Goal: Transaction & Acquisition: Purchase product/service

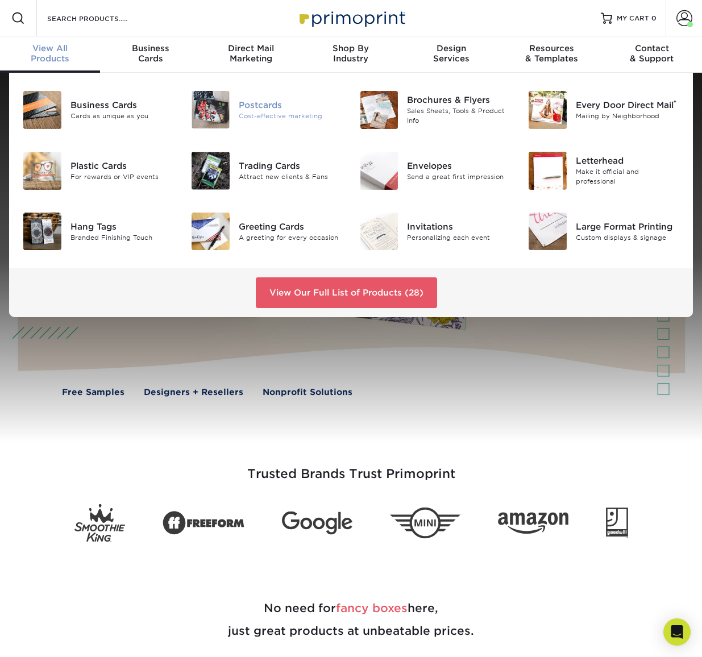
click at [223, 114] on img at bounding box center [211, 110] width 38 height 38
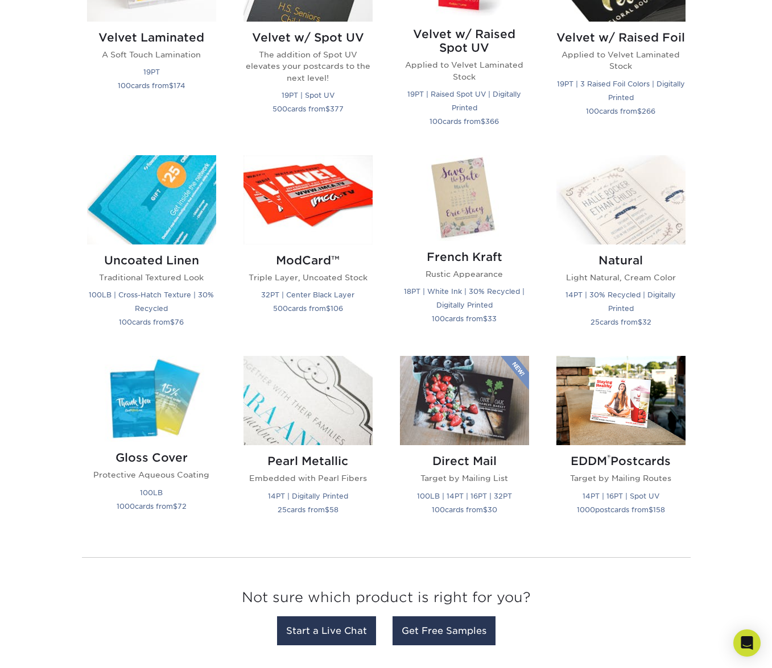
scroll to position [1233, 0]
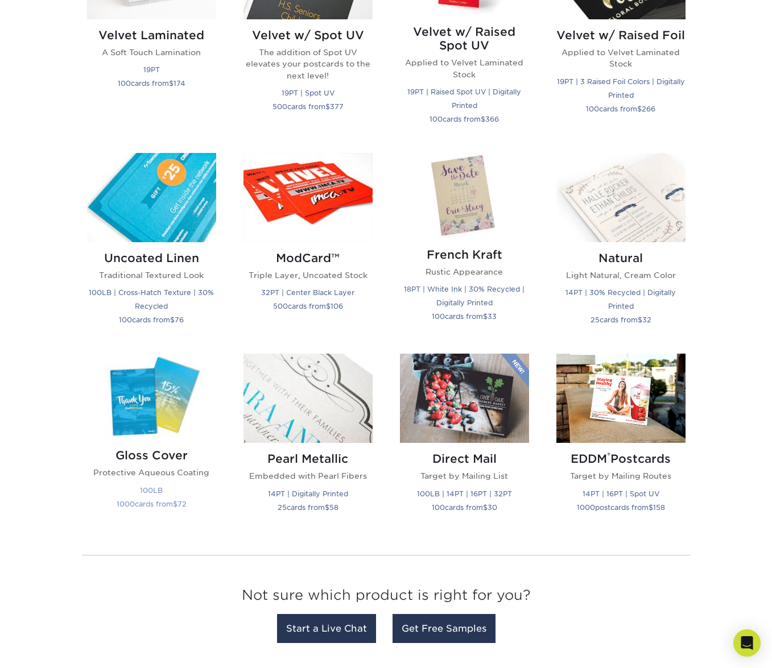
click at [133, 405] on img at bounding box center [151, 397] width 129 height 86
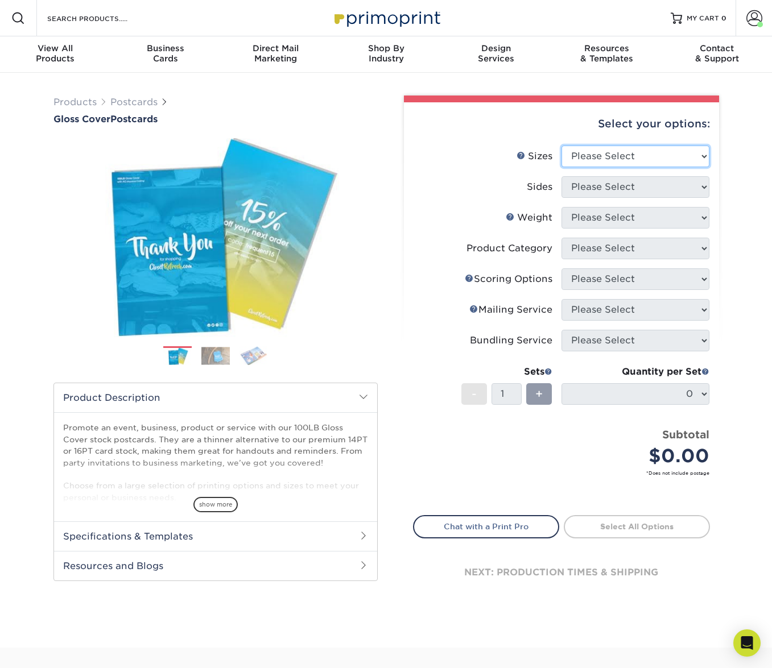
click at [622, 150] on select "Please Select 2" x 8" 3" x 4" 3" x 5" 3.5" x 8.5" 4" x 6" 4" x 9" 4.25" x 5.5" …" at bounding box center [635, 157] width 148 height 22
select select "5.50x8.50"
click at [561, 146] on select "Please Select 2" x 8" 3" x 4" 3" x 5" 3.5" x 8.5" 4" x 6" 4" x 9" 4.25" x 5.5" …" at bounding box center [635, 157] width 148 height 22
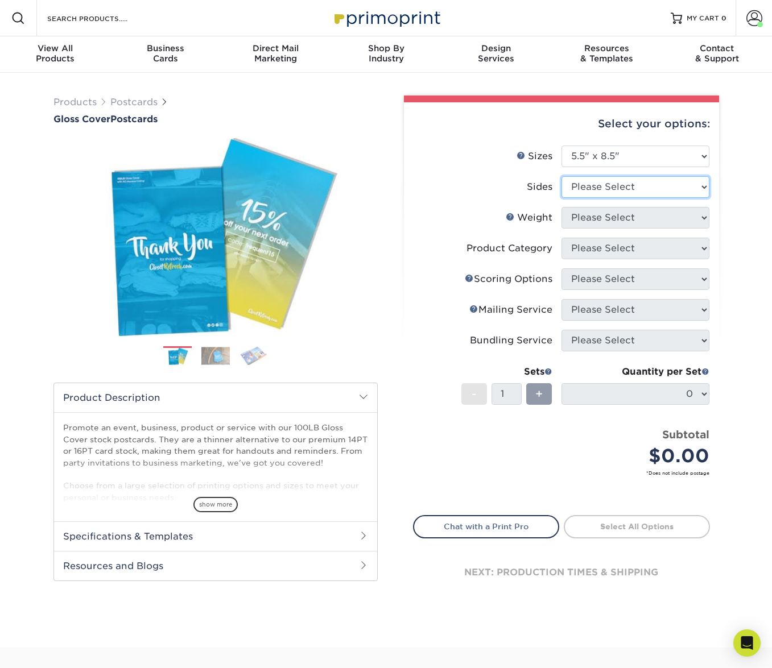
click at [588, 189] on select "Please Select Print Both Sides Print Front Only" at bounding box center [635, 187] width 148 height 22
select select "13abbda7-1d64-4f25-8bb2-c179b224825d"
click at [561, 176] on select "Please Select Print Both Sides Print Front Only" at bounding box center [635, 187] width 148 height 22
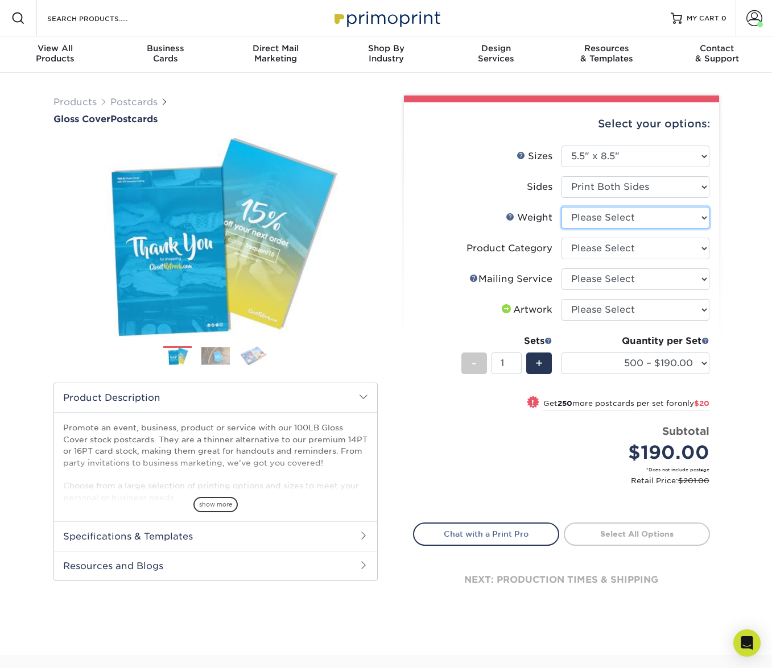
click at [586, 217] on select "Please Select 100LB" at bounding box center [635, 218] width 148 height 22
select select "100LB"
click at [561, 207] on select "Please Select 100LB" at bounding box center [635, 218] width 148 height 22
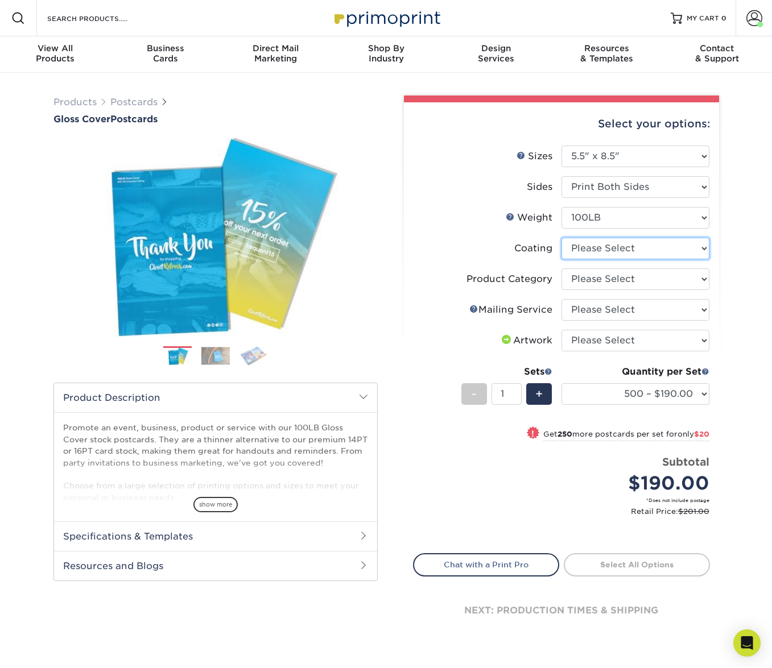
click at [579, 247] on select at bounding box center [635, 249] width 148 height 22
select select "d41dab50-ff65-4f4f-bb17-2afe4d36ae33"
click at [561, 238] on select at bounding box center [635, 249] width 148 height 22
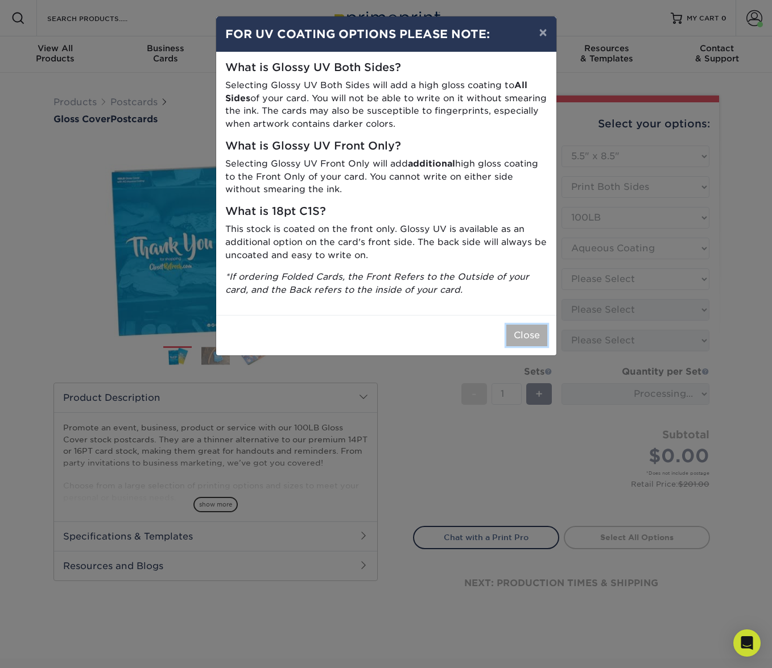
click at [529, 339] on button "Close" at bounding box center [526, 336] width 41 height 22
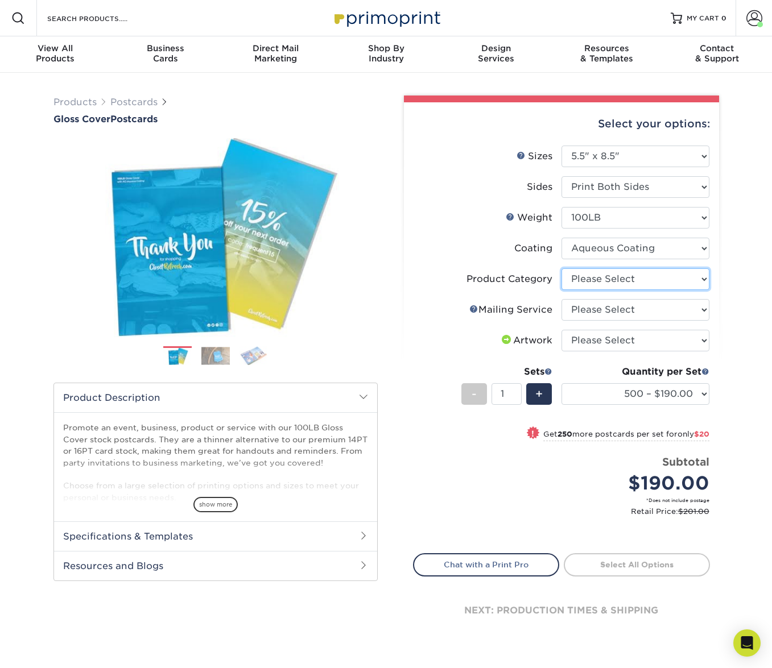
click at [585, 270] on select "Please Select Postcards" at bounding box center [635, 279] width 148 height 22
select select "9b7272e0-d6c8-4c3c-8e97-d3a1bcdab858"
click at [561, 268] on select "Please Select Postcards" at bounding box center [635, 279] width 148 height 22
click at [582, 307] on select "Please Select No Direct Mailing Service No, I will mail/stamp/imprint Direct Ma…" at bounding box center [635, 310] width 148 height 22
select select "3e5e9bdd-d78a-4c28-a41d-fe1407925ca6"
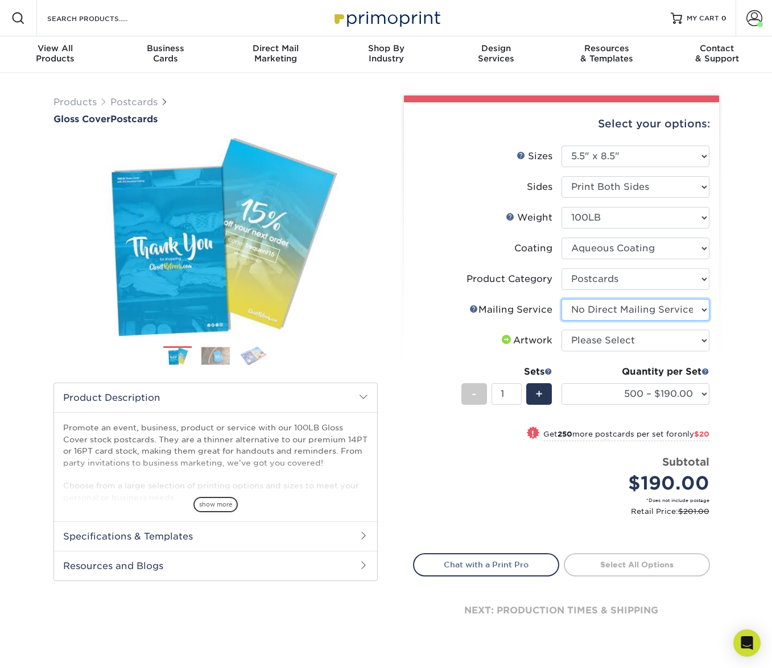
click at [561, 299] on select "Please Select No Direct Mailing Service No, I will mail/stamp/imprint Direct Ma…" at bounding box center [635, 310] width 148 height 22
click at [583, 345] on select "Please Select I will upload files I need a design - $150" at bounding box center [635, 341] width 148 height 22
select select "upload"
click at [561, 330] on select "Please Select I will upload files I need a design - $150" at bounding box center [635, 341] width 148 height 22
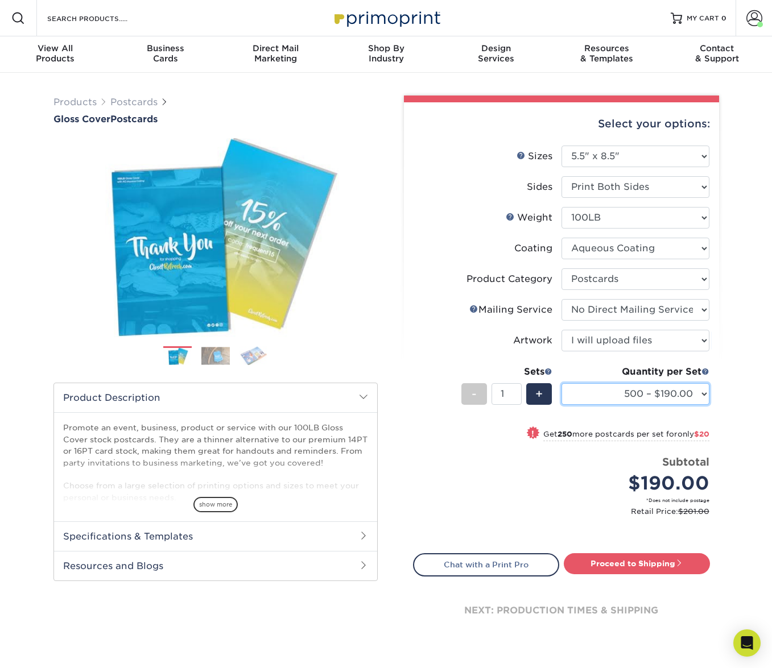
click at [577, 392] on select "500 – $190.00 750 – $210.00 1000 – $219.00 1500 – $247.00 2000 – $286.00 2500 –…" at bounding box center [635, 394] width 148 height 22
select select "1000 – $219.00"
click at [561, 383] on select "500 – $190.00 750 – $210.00 1000 – $219.00 1500 – $247.00 2000 – $286.00 2500 –…" at bounding box center [635, 394] width 148 height 22
click at [614, 560] on link "Proceed to Shipping" at bounding box center [636, 563] width 146 height 20
type input "Set 1"
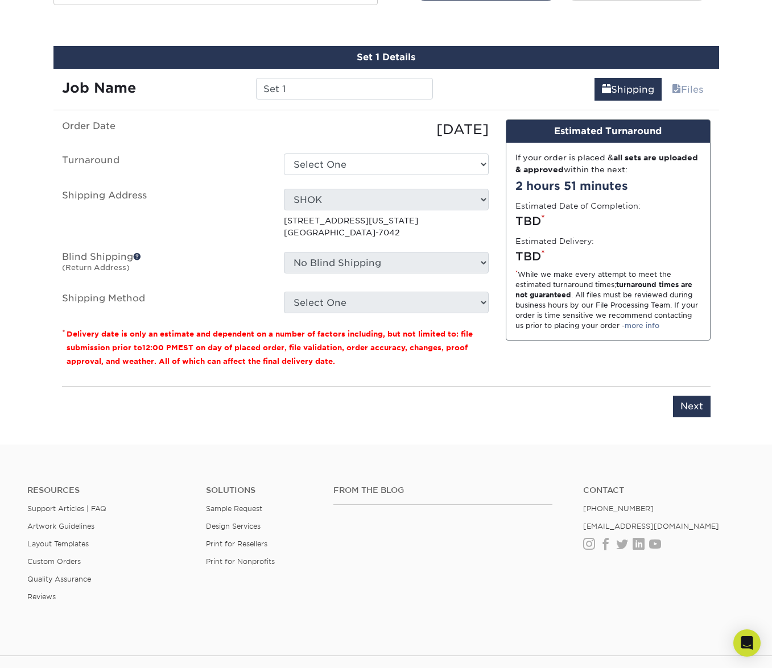
scroll to position [585, 0]
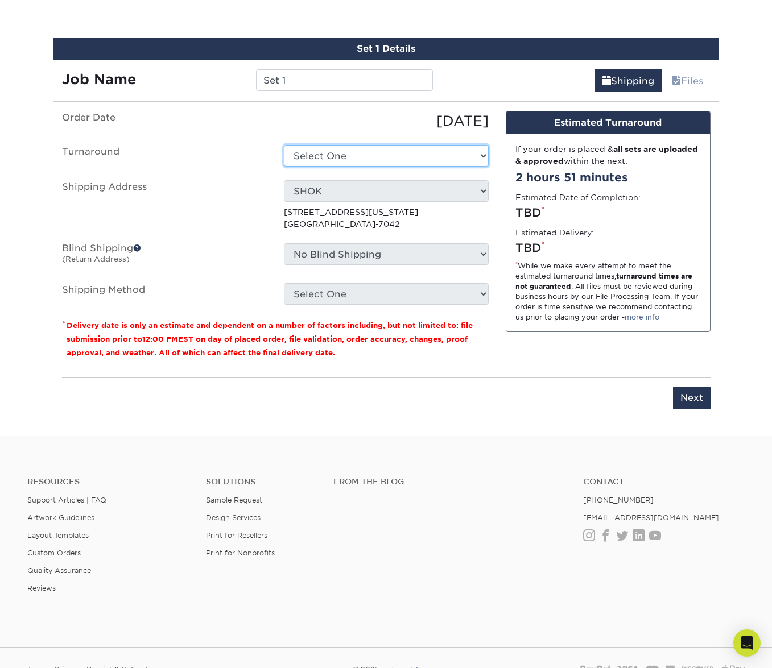
click at [348, 159] on select "Select One 2-4 Business Days 2 Day Next Business Day" at bounding box center [386, 156] width 205 height 22
select select "d782e363-8f66-412a-9454-a54d48d5afbe"
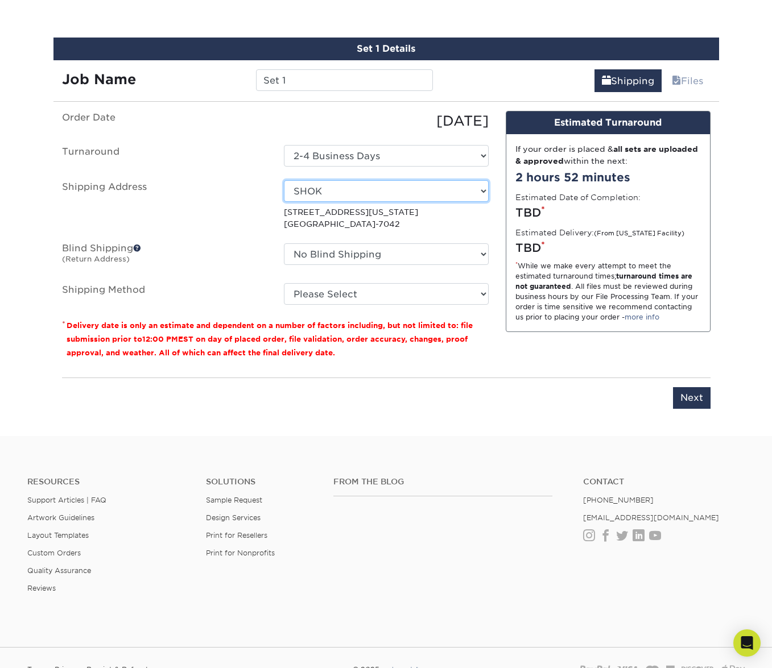
click at [338, 190] on select "Select One Antonia Duncan AVANT -GARDE DESIGN BankAmericard BTD Charles Gray Ch…" at bounding box center [386, 191] width 205 height 22
select select "123540"
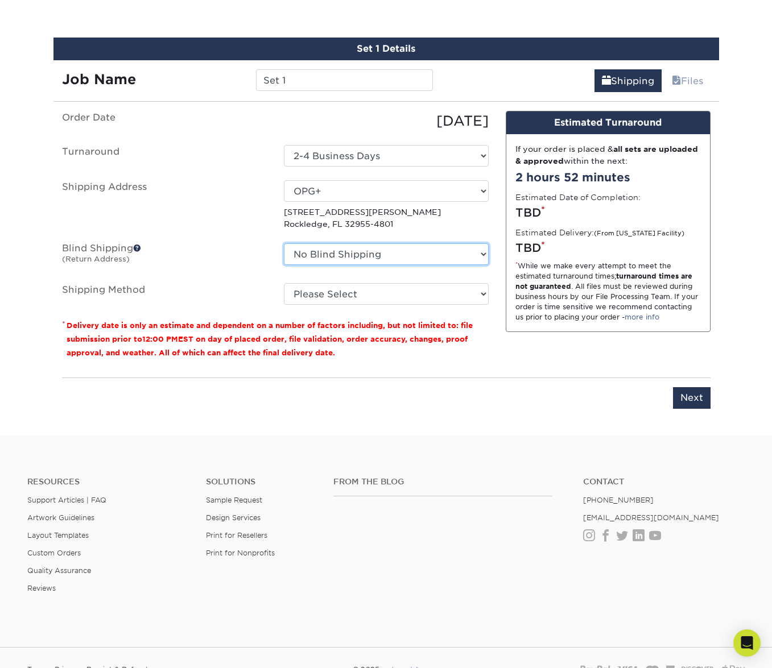
click at [330, 253] on select "No Blind Shipping Antonia Duncan AVANT -GARDE DESIGN BankAmericard BTD Charles …" at bounding box center [386, 254] width 205 height 22
select select "283346"
click at [284, 243] on select "No Blind Shipping Antonia Duncan AVANT -GARDE DESIGN BankAmericard BTD Charles …" at bounding box center [386, 254] width 205 height 22
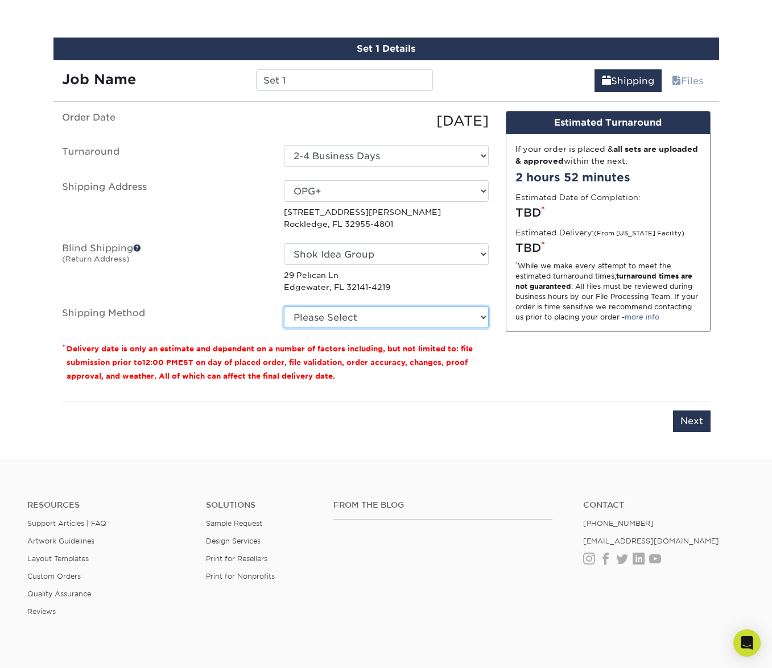
click at [355, 322] on select "Please Select Ground Shipping (+$20.22) 3 Day Shipping Service (+$28.81) 2 Day …" at bounding box center [386, 317] width 205 height 22
select select "03"
click at [284, 306] on select "Please Select Ground Shipping (+$20.22) 3 Day Shipping Service (+$28.81) 2 Day …" at bounding box center [386, 317] width 205 height 22
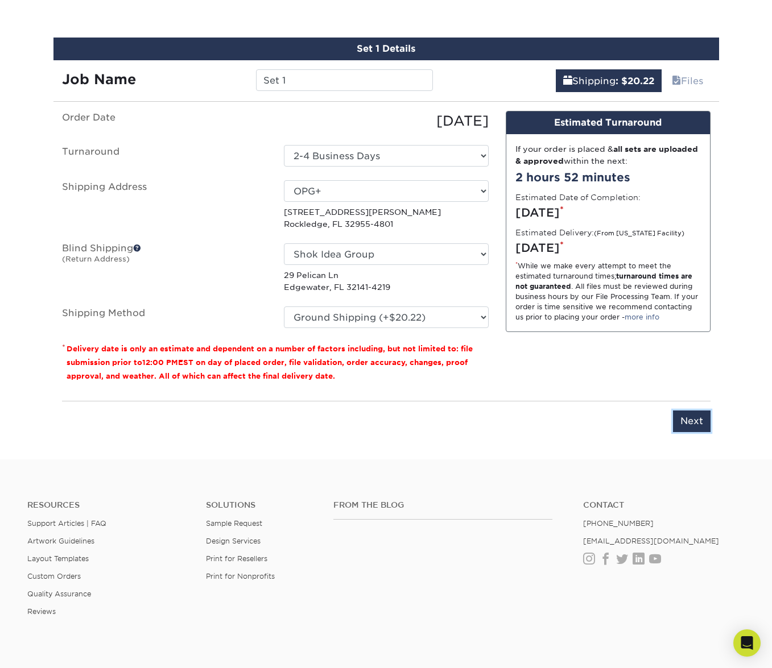
click at [695, 426] on input "Next" at bounding box center [692, 422] width 38 height 22
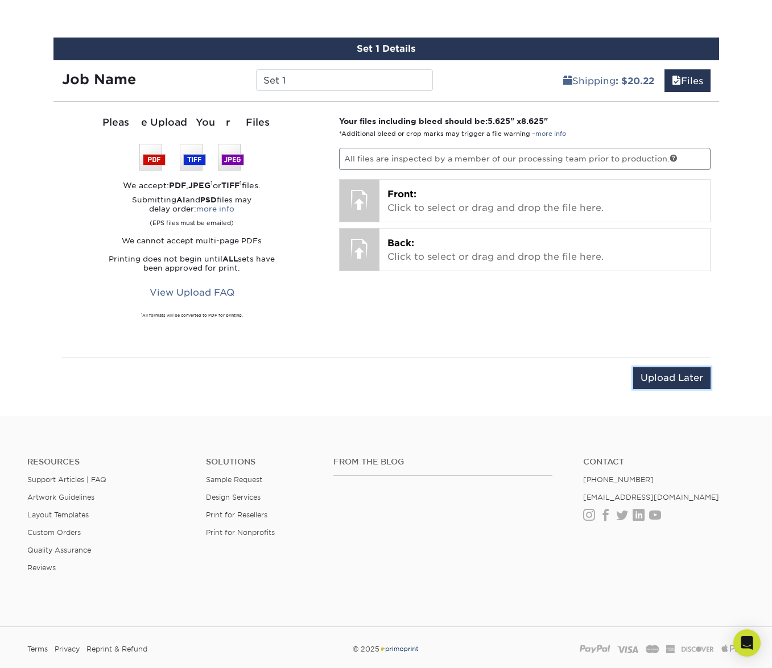
click at [678, 379] on input "Upload Later" at bounding box center [671, 378] width 77 height 22
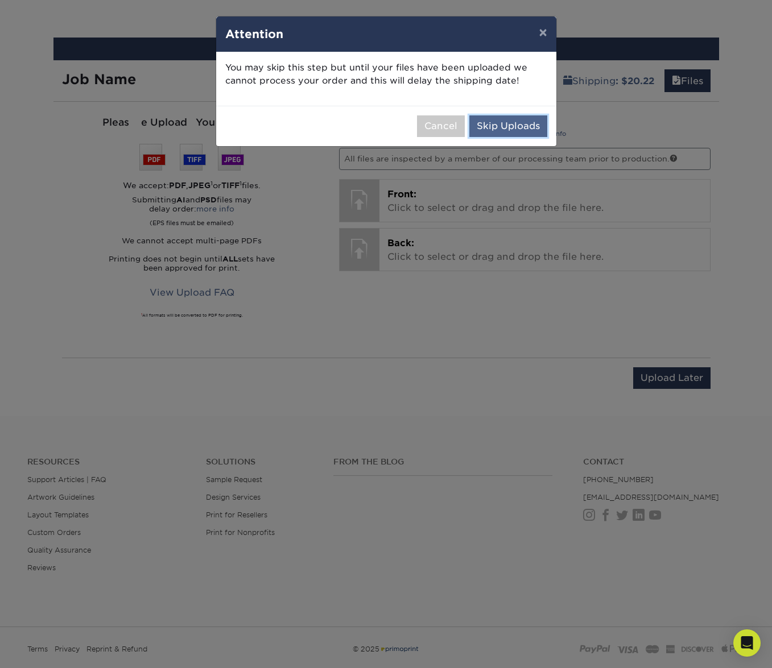
click at [504, 131] on button "Skip Uploads" at bounding box center [508, 126] width 78 height 22
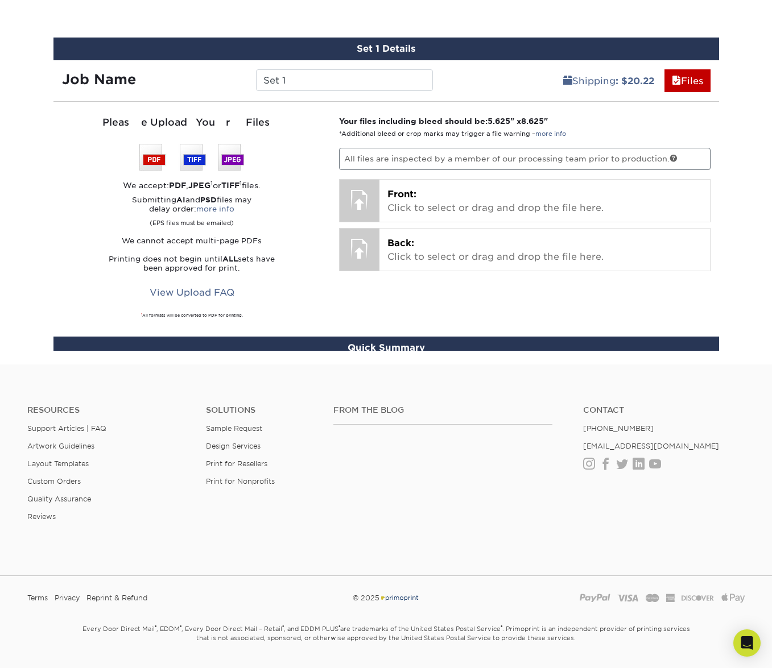
scroll to position [560, 0]
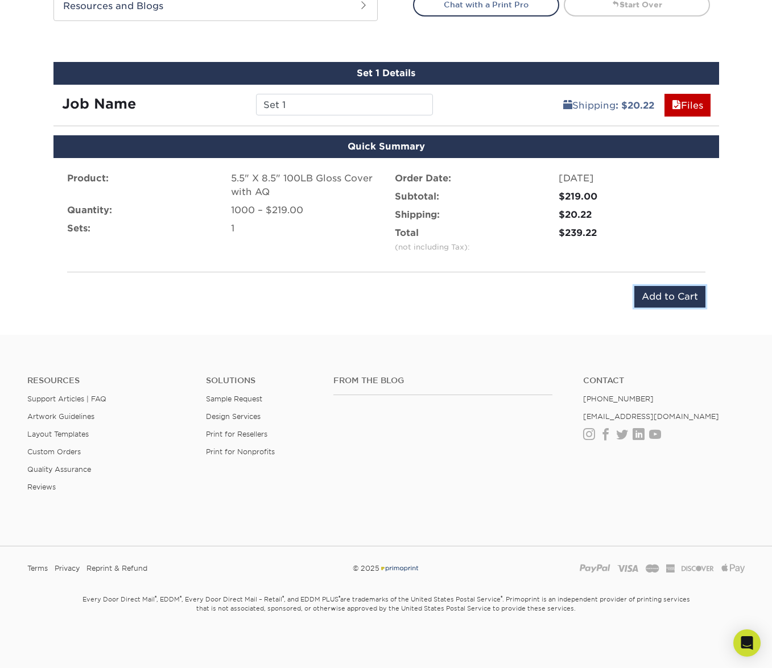
click at [661, 296] on input "Add to Cart" at bounding box center [669, 297] width 71 height 22
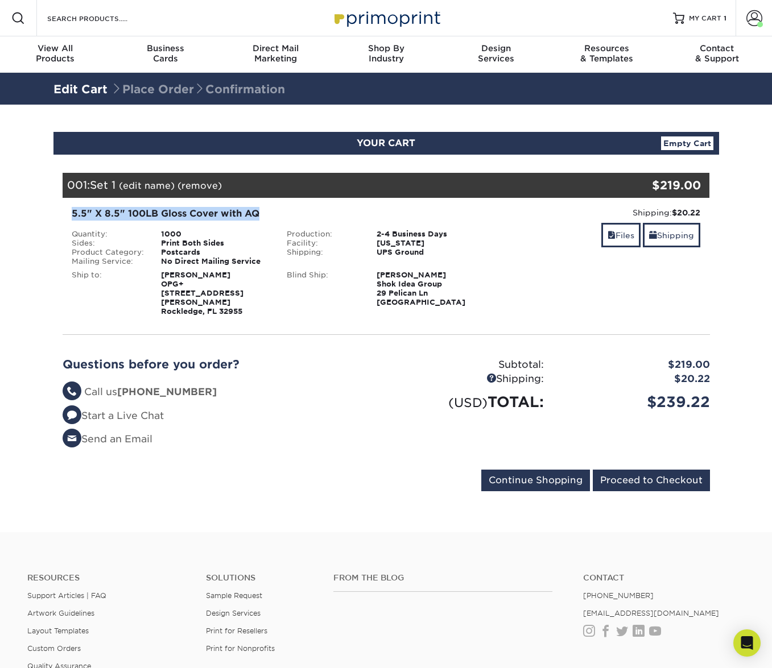
drag, startPoint x: 235, startPoint y: 214, endPoint x: 61, endPoint y: 212, distance: 174.6
click at [61, 212] on div "5.5" X 8.5" 100LB Gloss Cover with AQ Quantity: 1000 Sides: Print Both Sides Pr…" at bounding box center [386, 261] width 664 height 127
copy div "5.5" X 8.5" 100LB Gloss Cover with AQ"
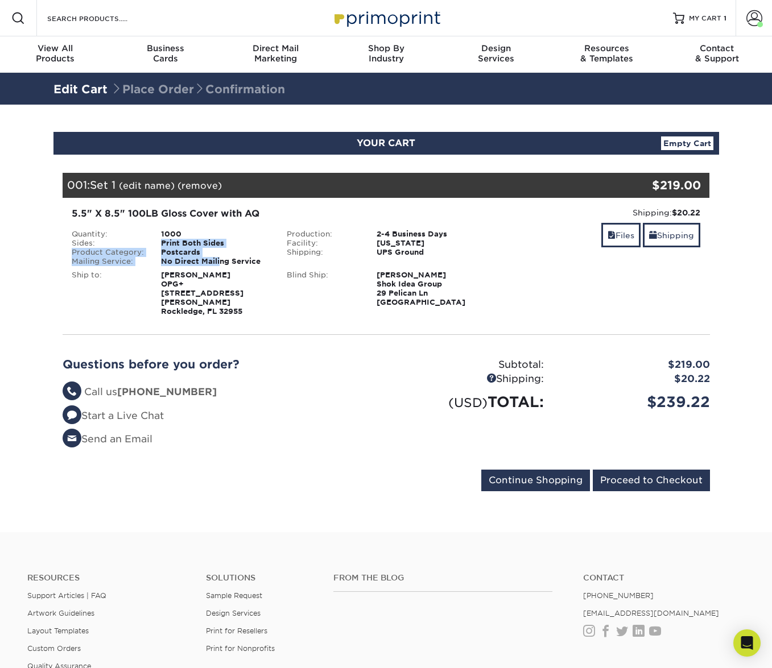
drag, startPoint x: 163, startPoint y: 246, endPoint x: 220, endPoint y: 260, distance: 59.3
click at [220, 260] on ul "Quantity: 1000 Sides: Print Both Sides Product Category: Postcards Mailing Serv…" at bounding box center [171, 248] width 198 height 36
click at [210, 255] on div "Postcards" at bounding box center [215, 252] width 126 height 9
drag, startPoint x: 247, startPoint y: 301, endPoint x: 160, endPoint y: 276, distance: 91.1
click at [160, 276] on div "Antonia Duncan OPG+ 290 Gus Hipp Blvd Rockledge, FL 32955" at bounding box center [215, 293] width 126 height 45
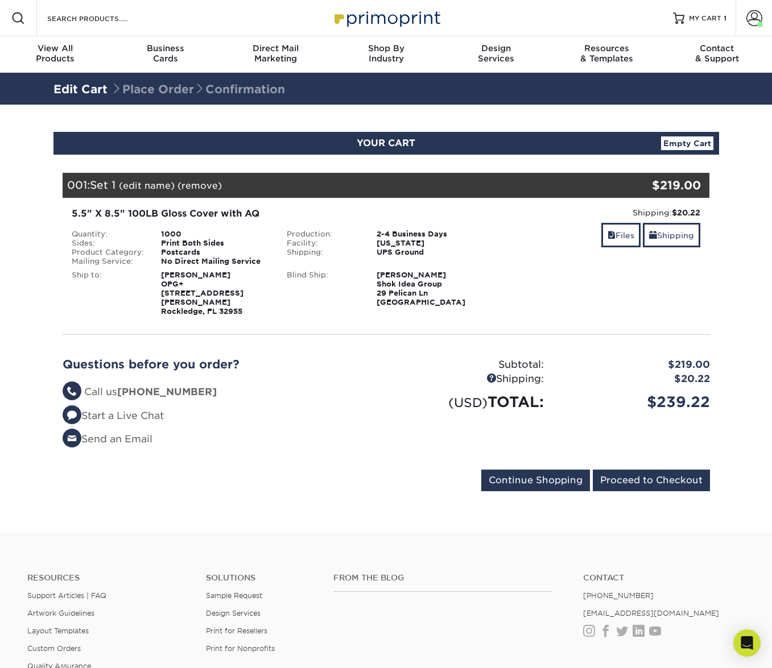
copy strong "Antonia Duncan OPG+ 290 Gus Hipp Blvd Rockledge, FL 32955"
